Goal: Information Seeking & Learning: Find specific fact

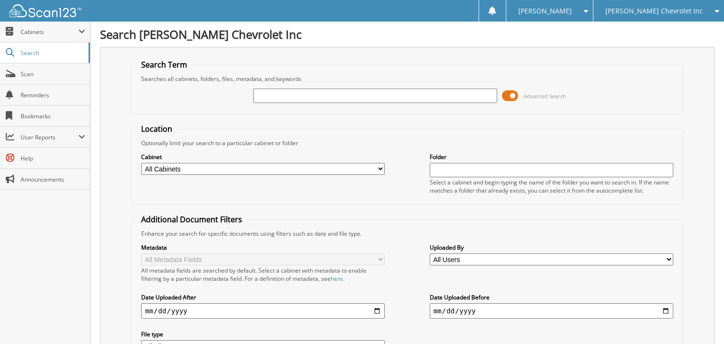
click at [286, 91] on input "text" at bounding box center [375, 96] width 244 height 14
type input "elders"
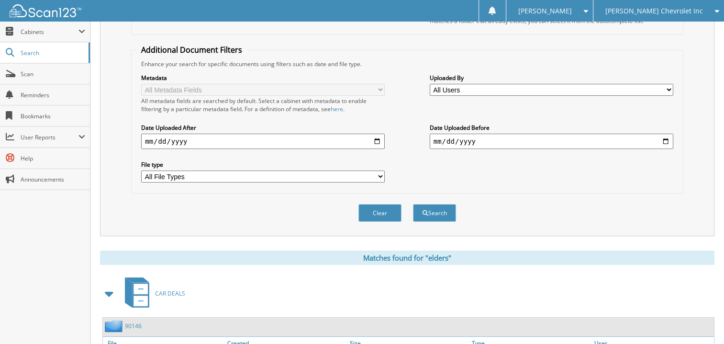
scroll to position [239, 0]
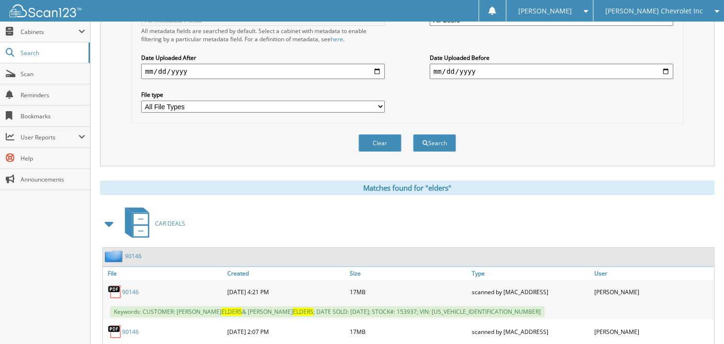
click at [110, 215] on span at bounding box center [109, 223] width 13 height 17
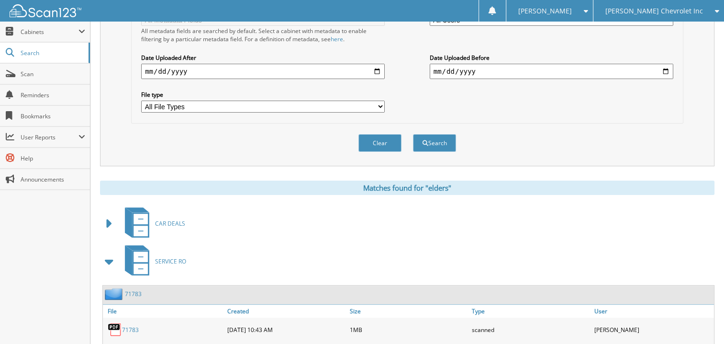
scroll to position [287, 0]
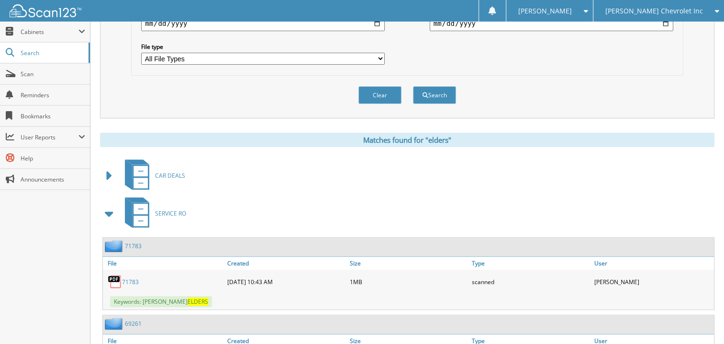
click at [103, 205] on span at bounding box center [109, 213] width 13 height 17
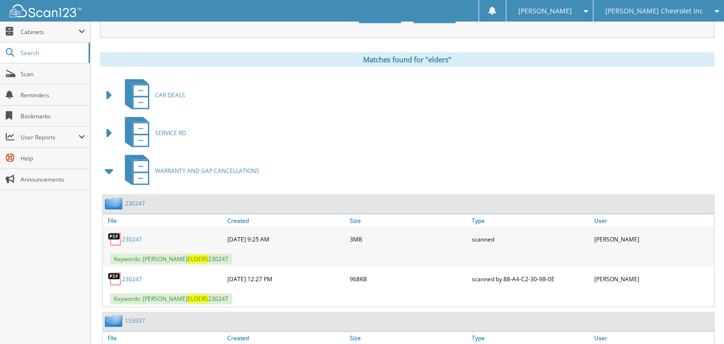
scroll to position [383, 0]
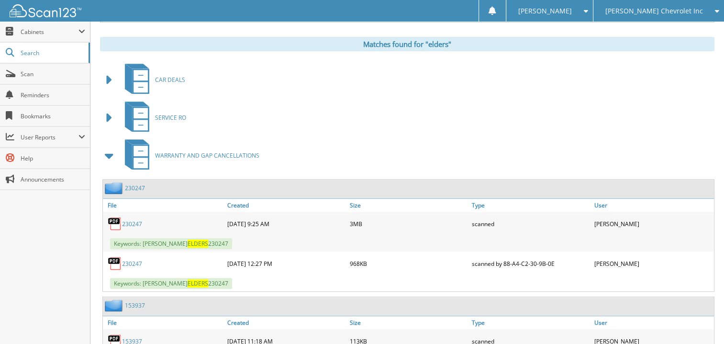
click at [135, 220] on link "230247" at bounding box center [132, 224] width 20 height 8
